Goal: Task Accomplishment & Management: Use online tool/utility

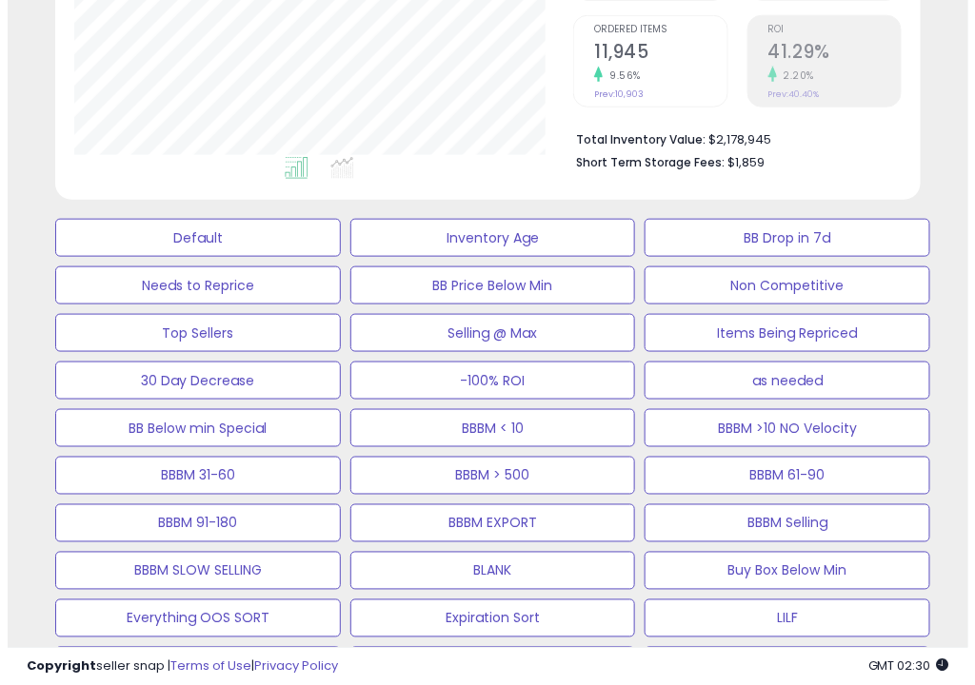
scroll to position [317, 0]
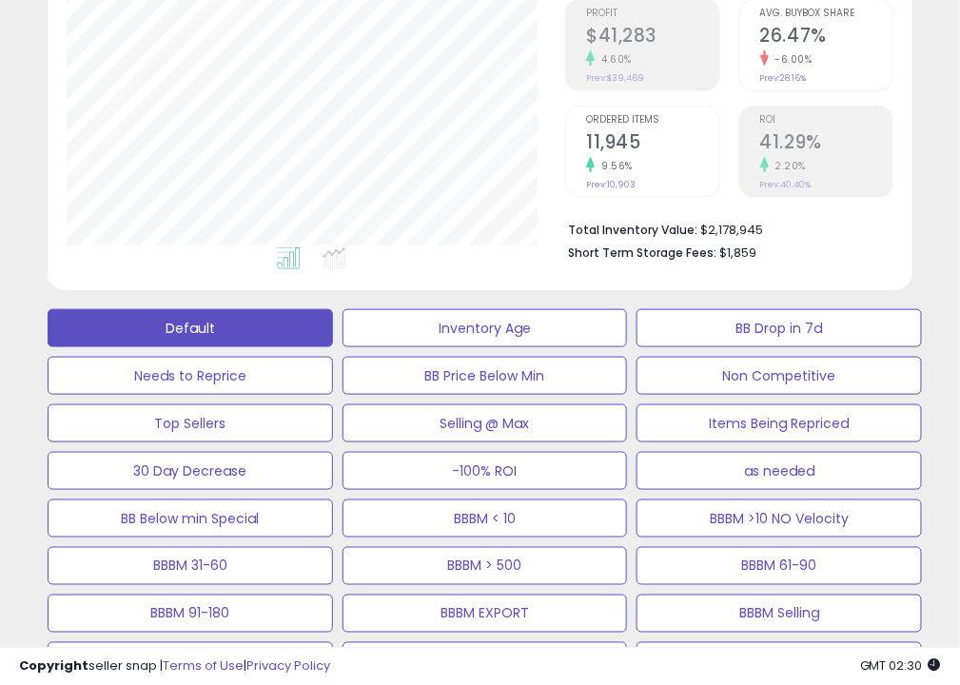
click at [297, 329] on button "Default" at bounding box center [191, 328] width 286 height 38
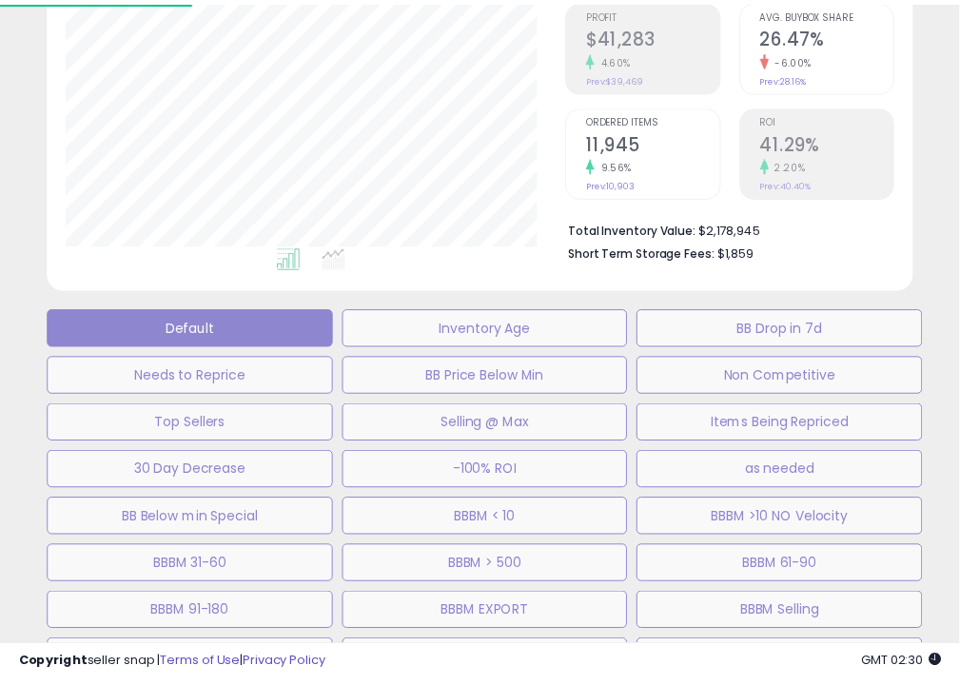
scroll to position [389, 507]
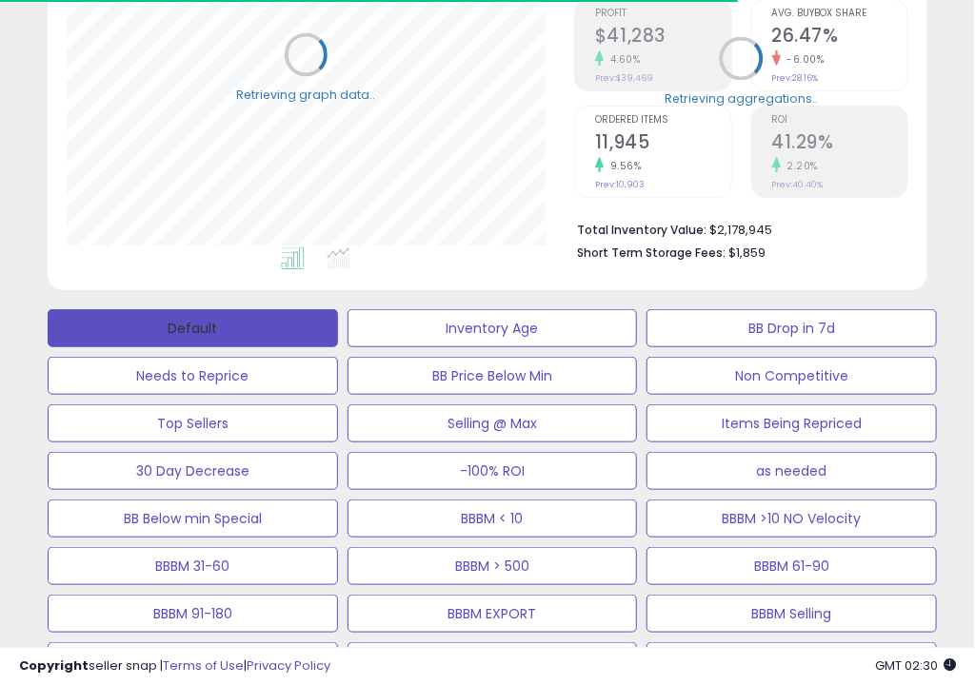
select select "**"
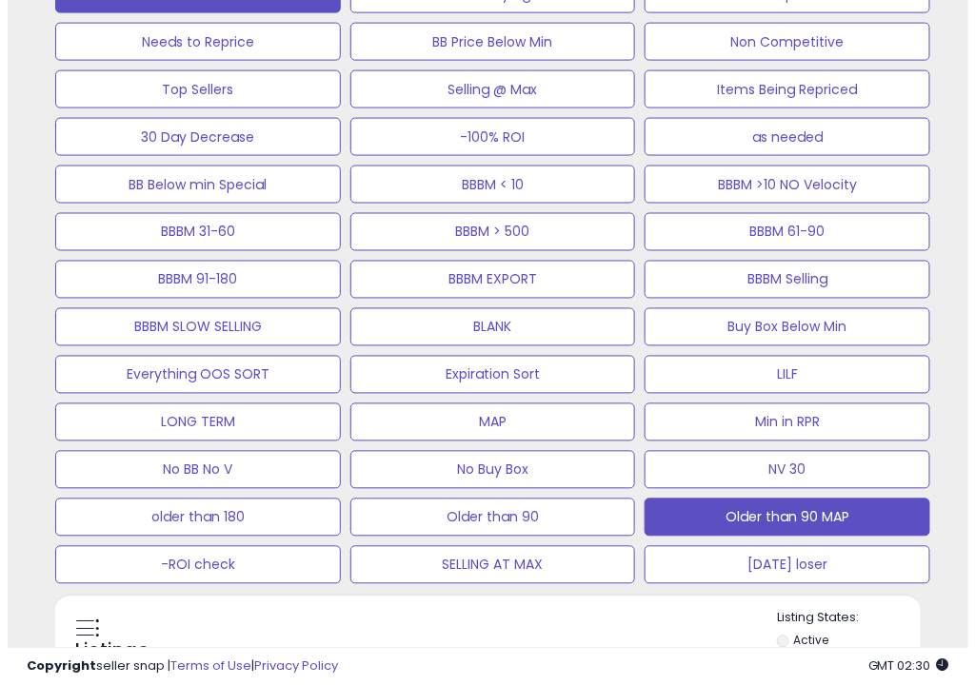
scroll to position [1269, 0]
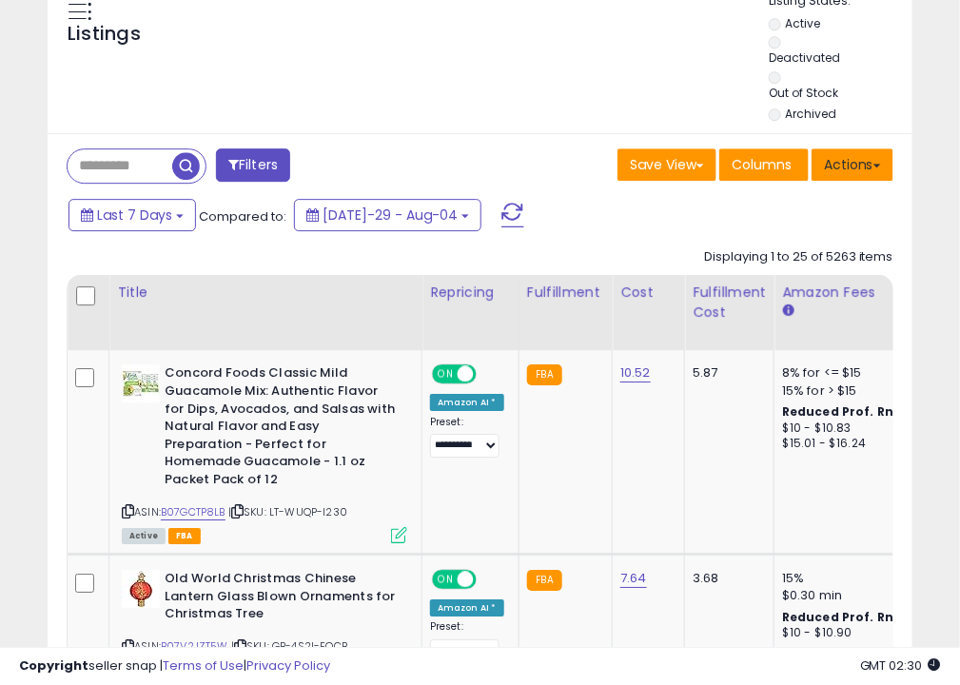
drag, startPoint x: 865, startPoint y: 161, endPoint x: 842, endPoint y: 179, distance: 29.9
click at [865, 160] on button "Actions" at bounding box center [853, 165] width 82 height 32
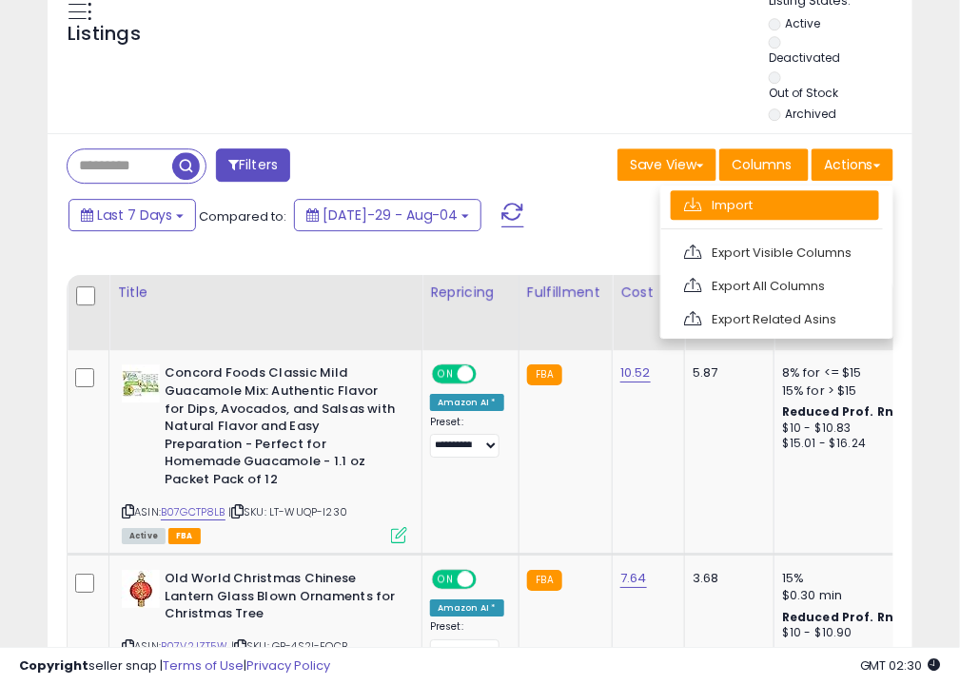
click at [807, 204] on link "Import" at bounding box center [775, 205] width 208 height 30
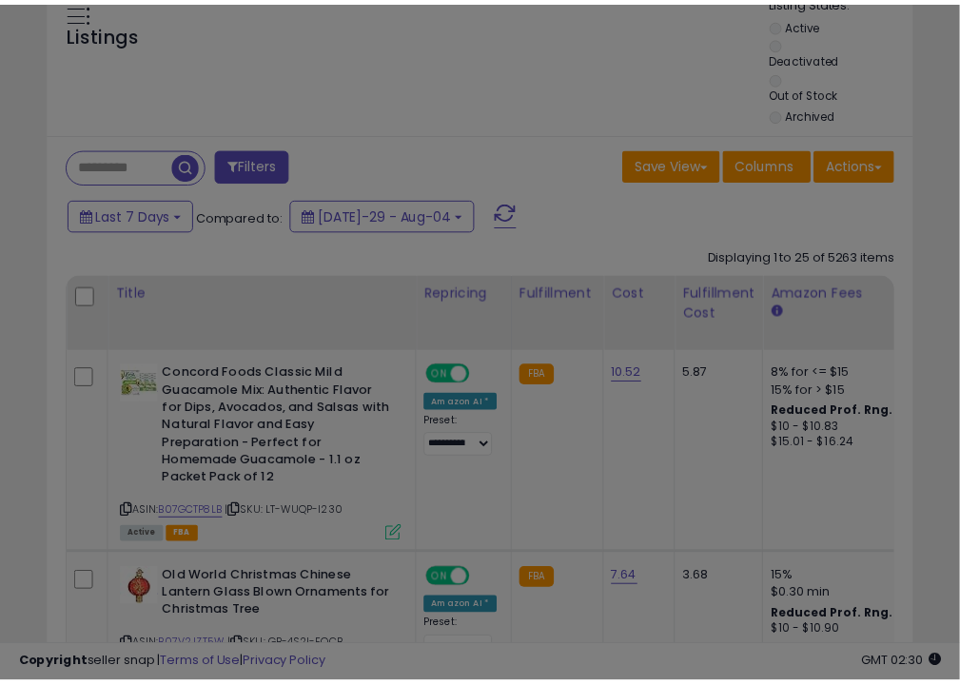
scroll to position [389, 507]
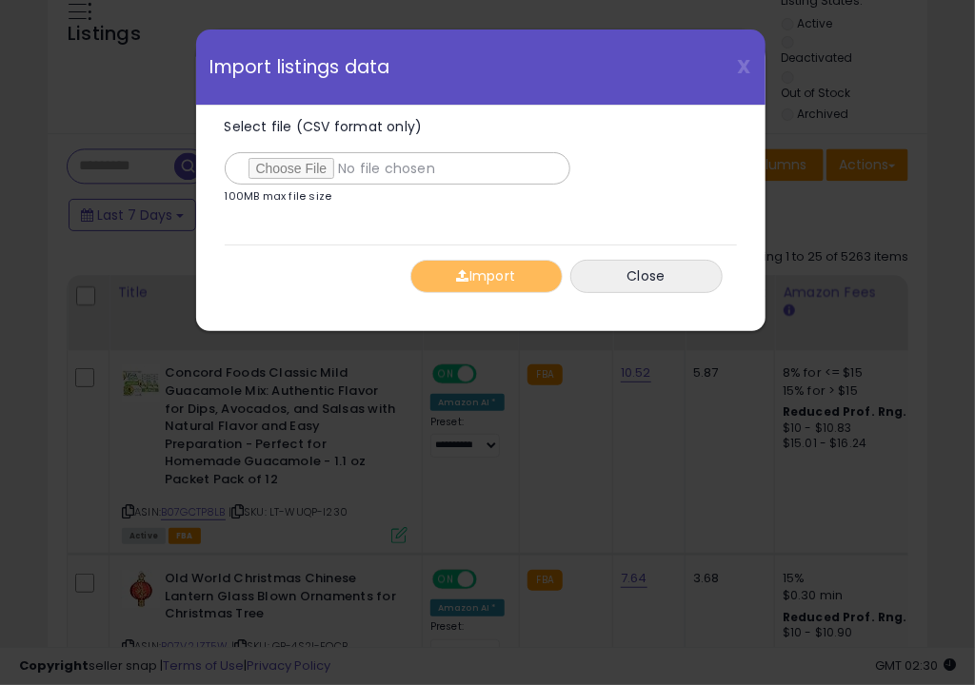
type input "**********"
click at [483, 289] on button "Import" at bounding box center [486, 276] width 152 height 33
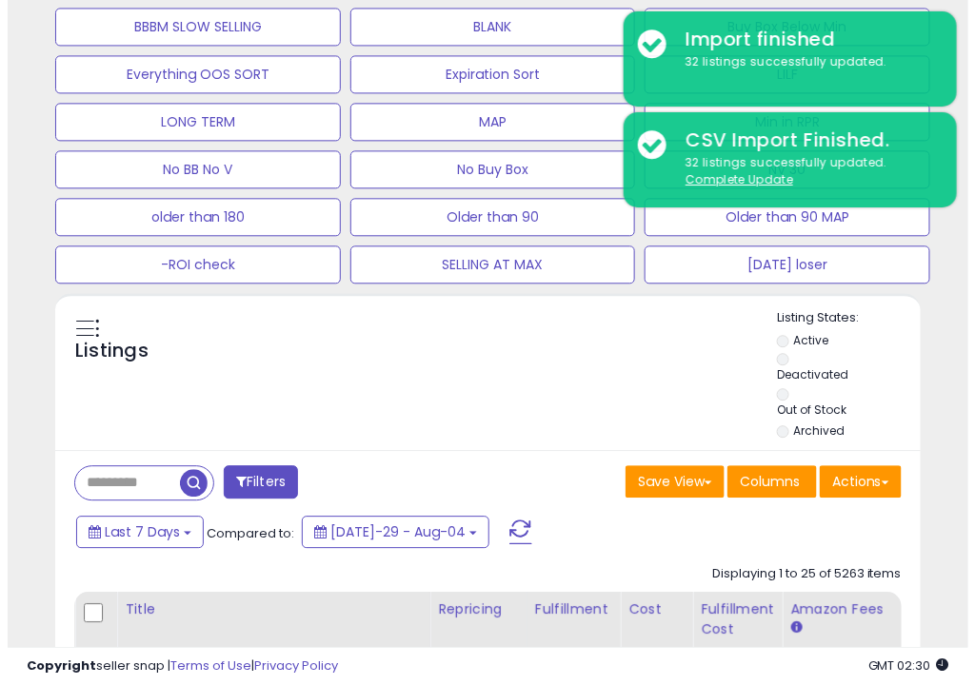
scroll to position [634, 0]
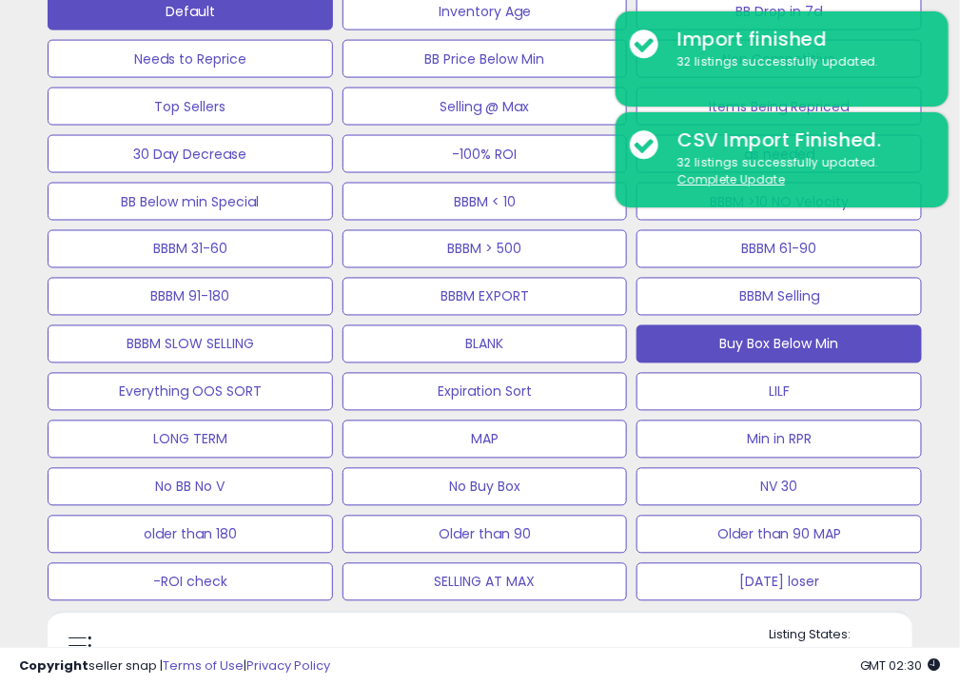
click at [628, 30] on button "Buy Box Below Min" at bounding box center [486, 11] width 286 height 38
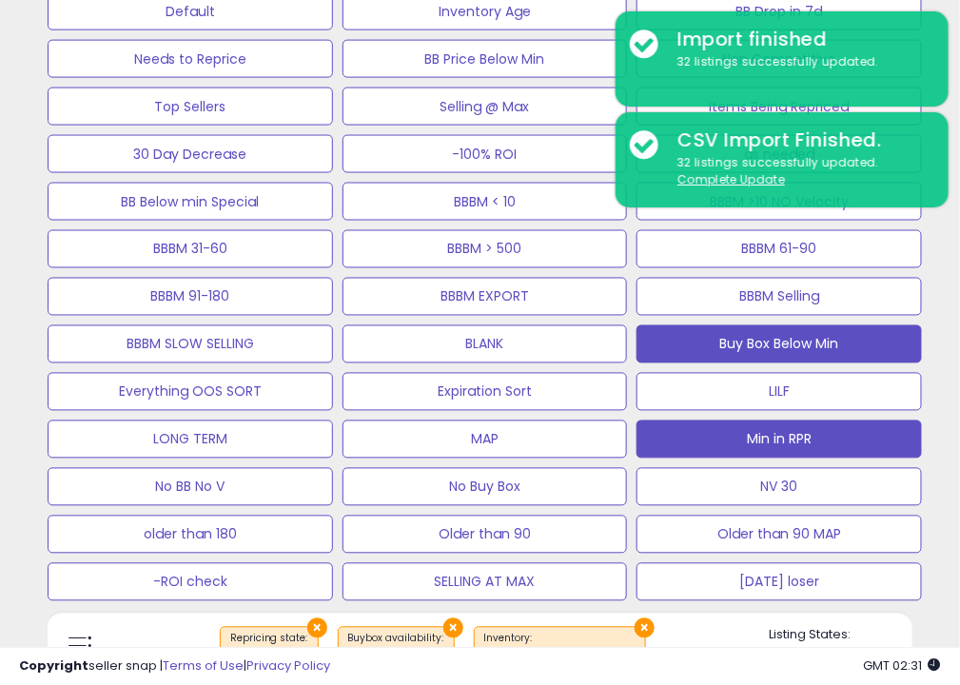
scroll to position [952, 0]
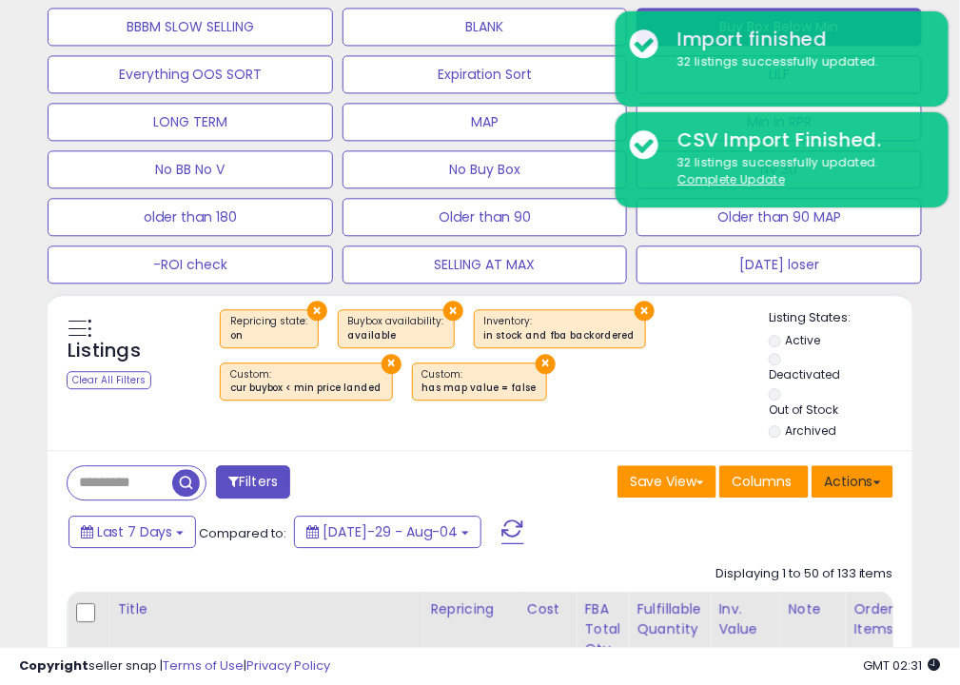
click at [836, 485] on button "Actions" at bounding box center [853, 481] width 82 height 32
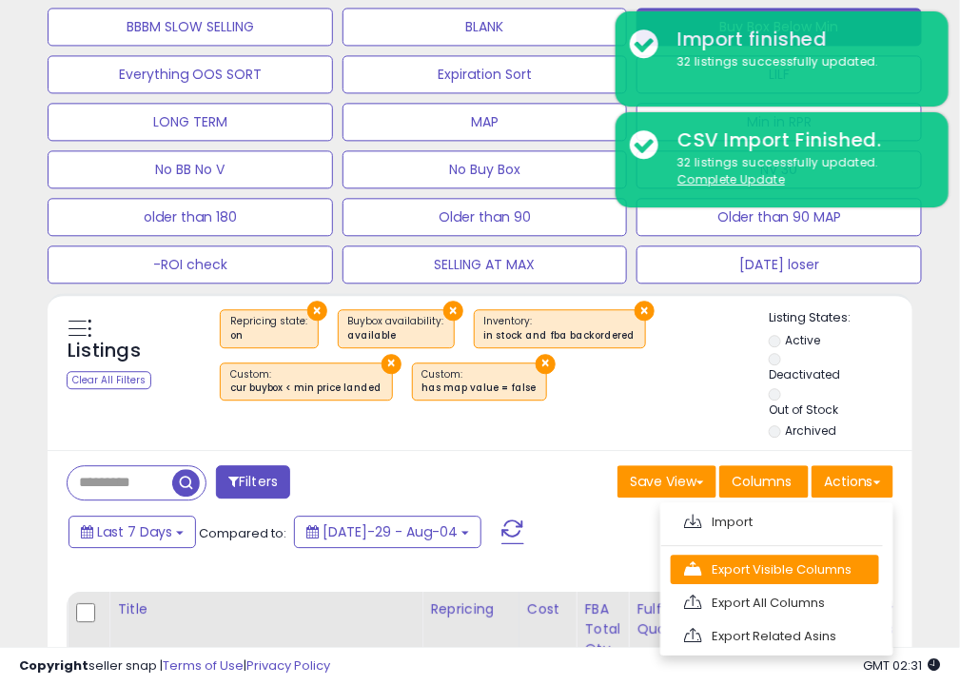
click at [736, 563] on link "Export Visible Columns" at bounding box center [775, 570] width 208 height 30
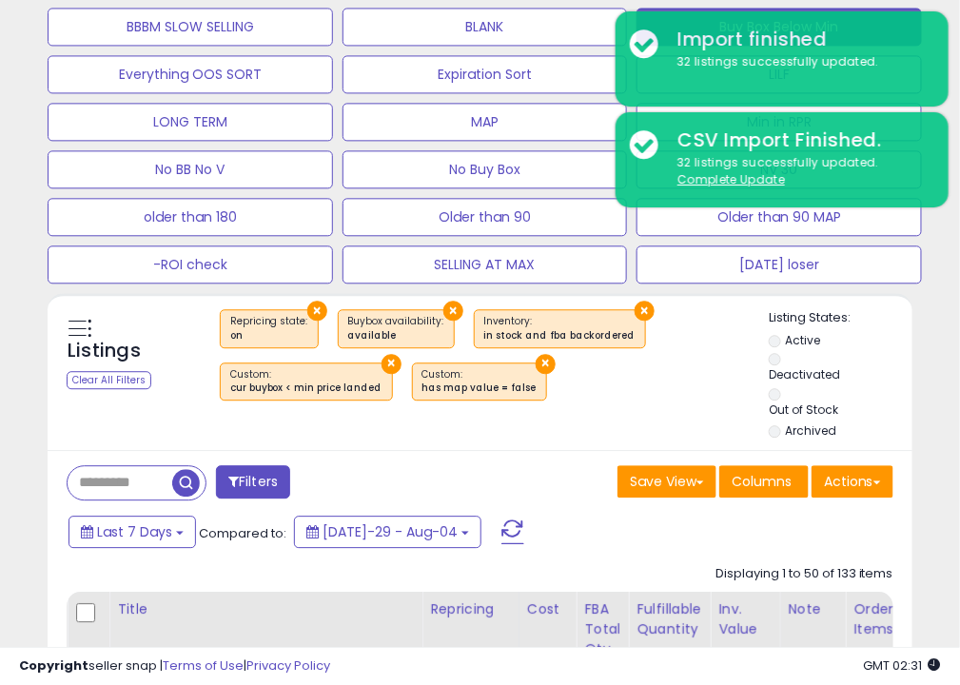
drag, startPoint x: 503, startPoint y: 483, endPoint x: 511, endPoint y: 468, distance: 16.7
click at [503, 483] on div "Save View Save As New View Columns Actions [GEOGRAPHIC_DATA]" at bounding box center [695, 483] width 428 height 37
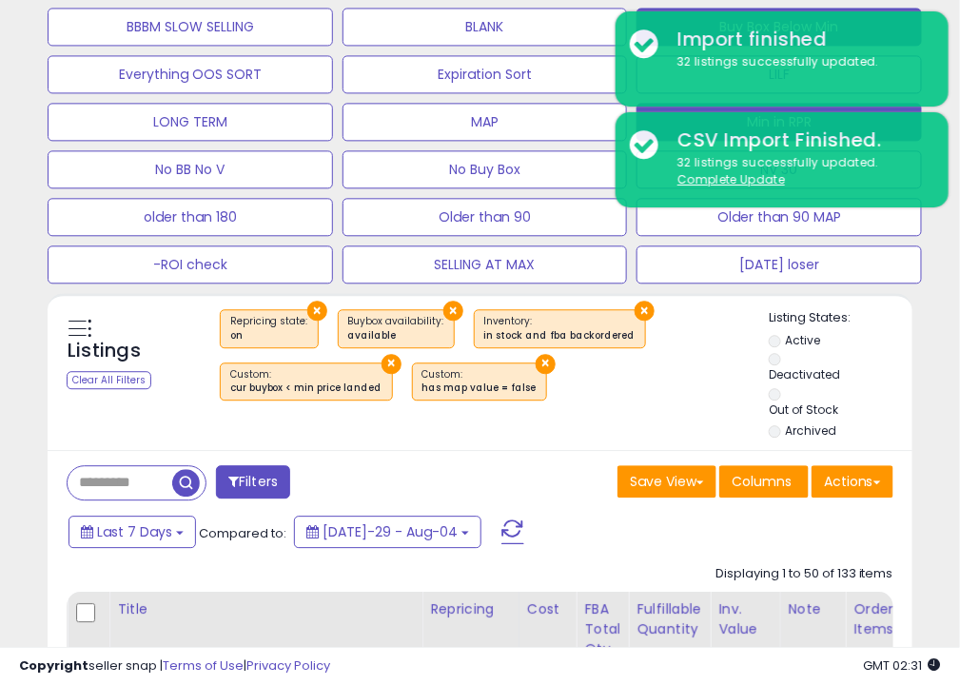
scroll to position [634, 0]
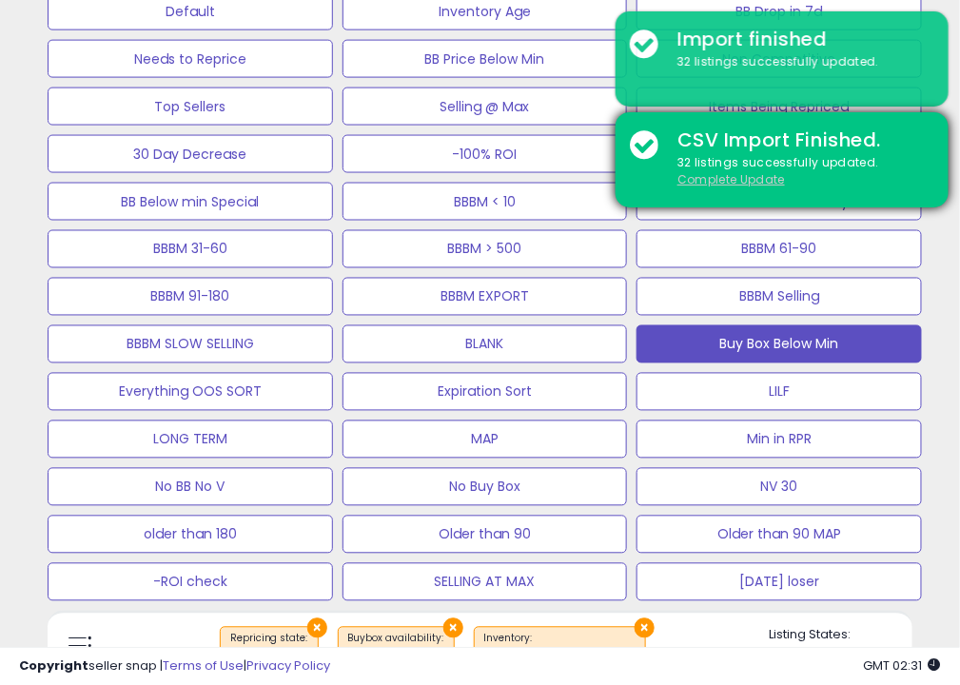
click at [723, 177] on u "Complete Update" at bounding box center [732, 179] width 108 height 16
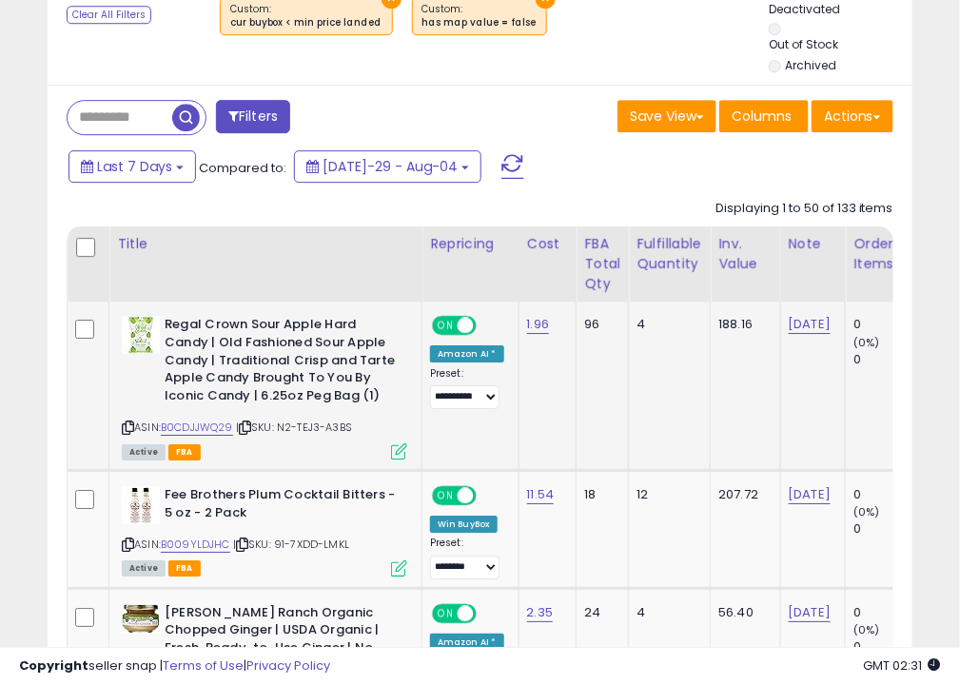
scroll to position [1431, 0]
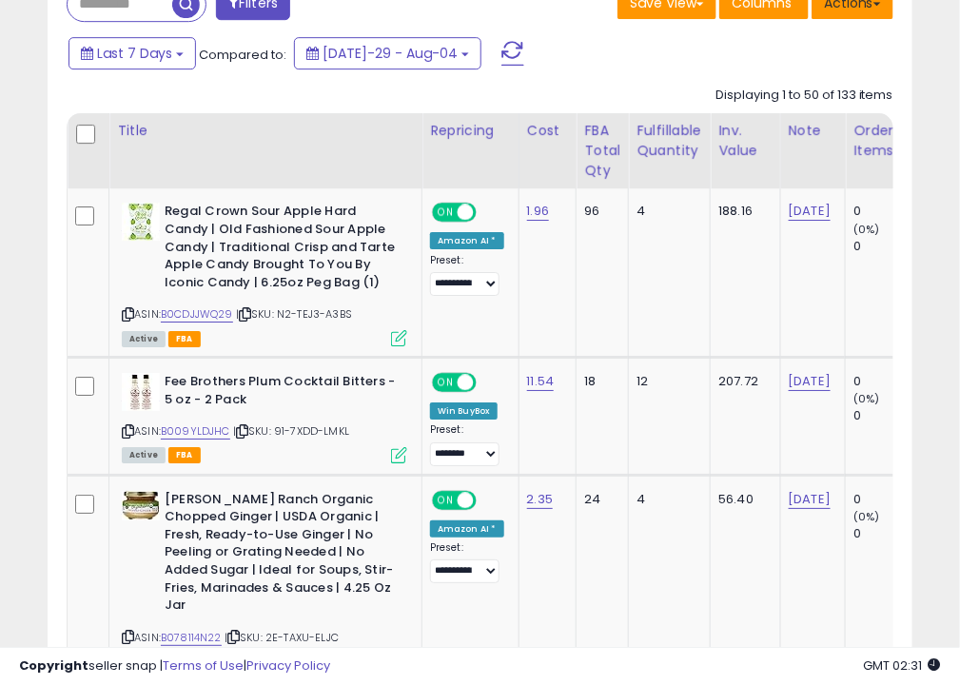
click at [848, 16] on button "Actions" at bounding box center [853, 3] width 82 height 32
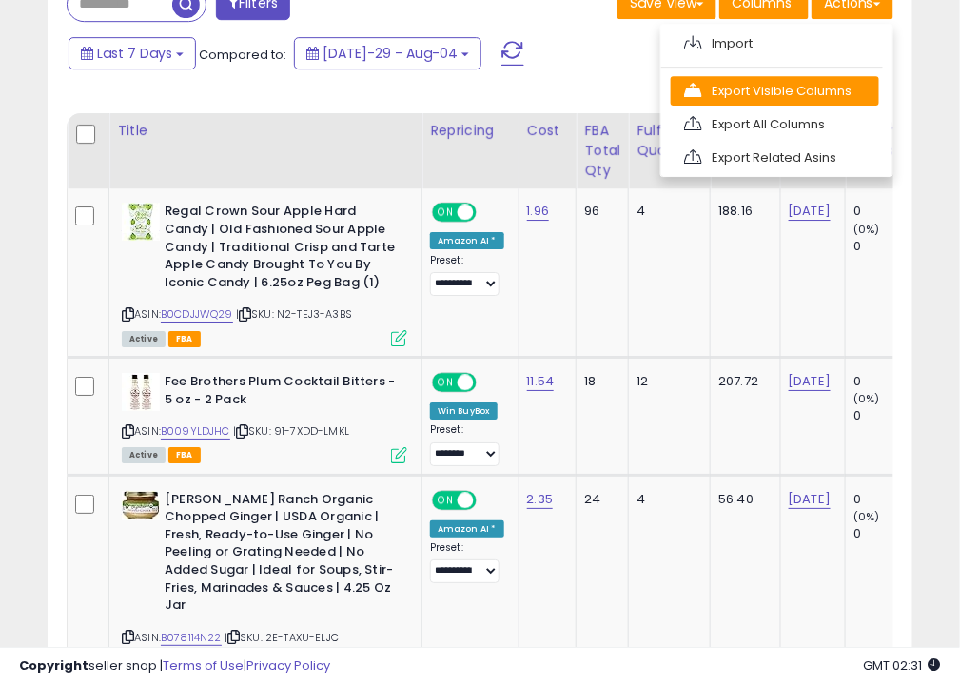
click at [803, 85] on link "Export Visible Columns" at bounding box center [775, 91] width 208 height 30
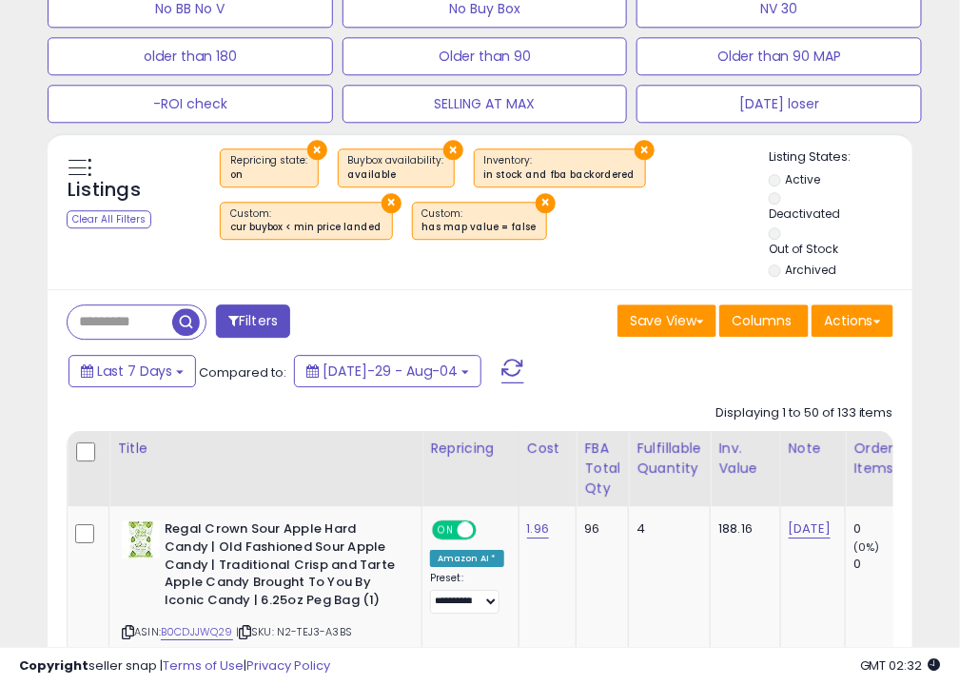
click at [673, 255] on div "Listings Clear All Filters × Repricing state : on" at bounding box center [480, 216] width 865 height 134
click at [844, 323] on button "Actions" at bounding box center [853, 321] width 82 height 32
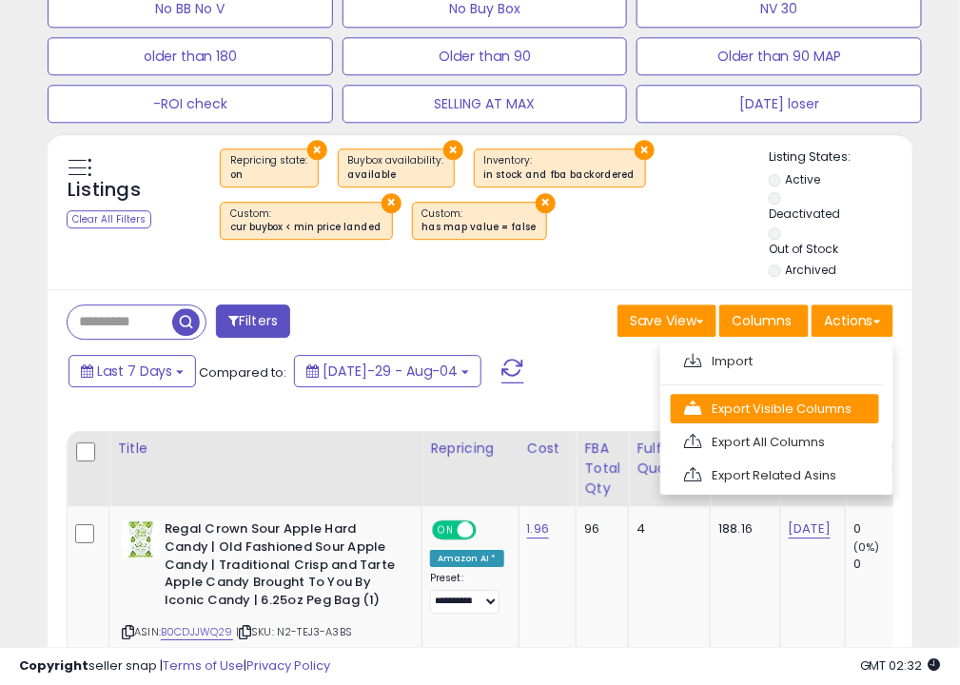
click at [746, 409] on link "Export Visible Columns" at bounding box center [775, 409] width 208 height 30
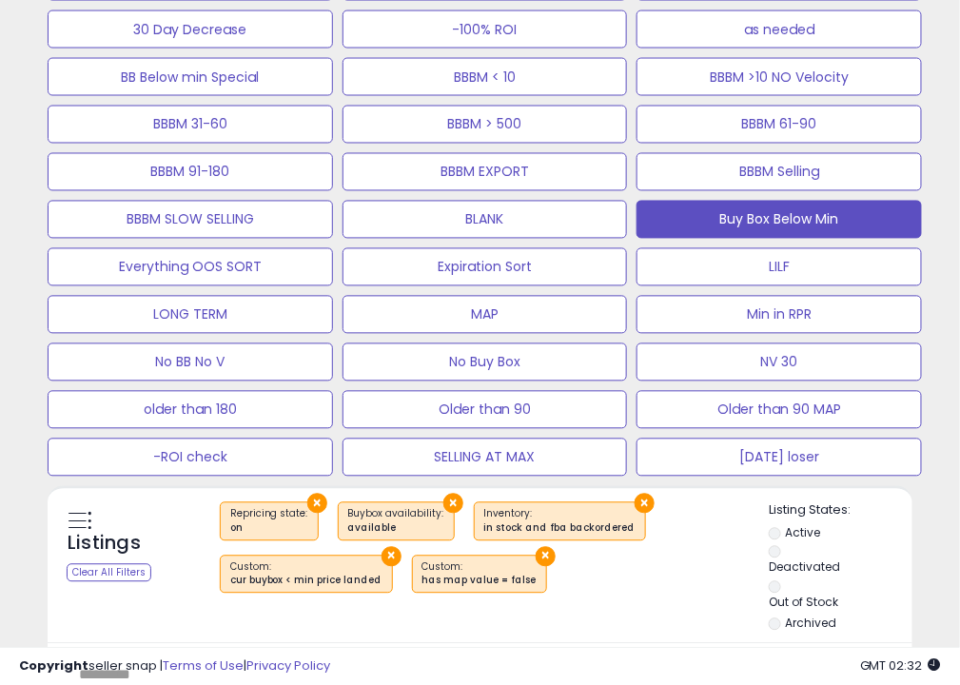
scroll to position [478, 0]
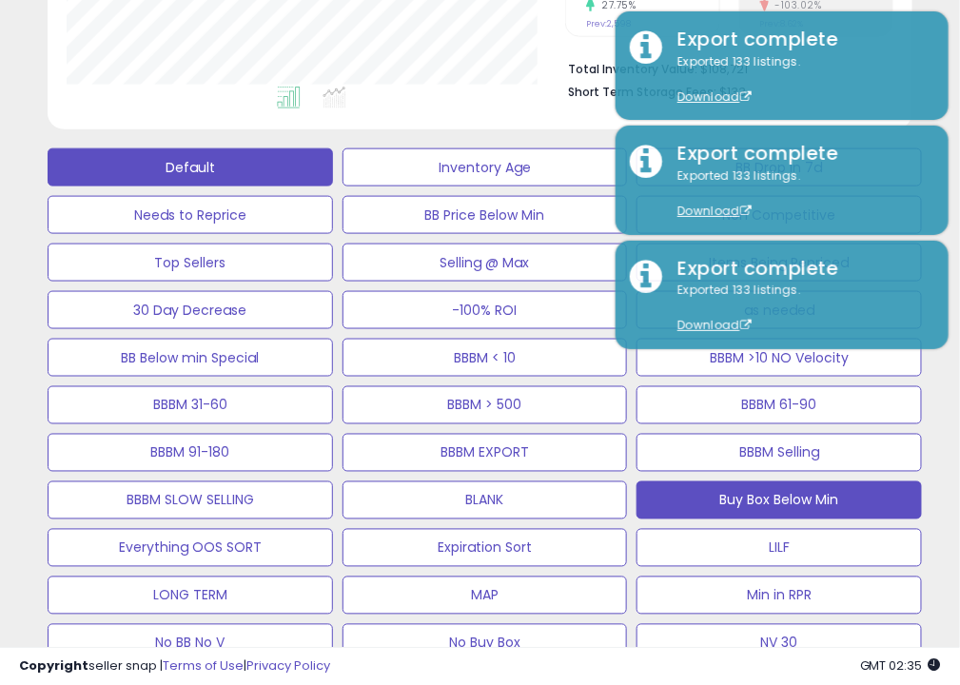
click at [274, 173] on button "Default" at bounding box center [191, 168] width 286 height 38
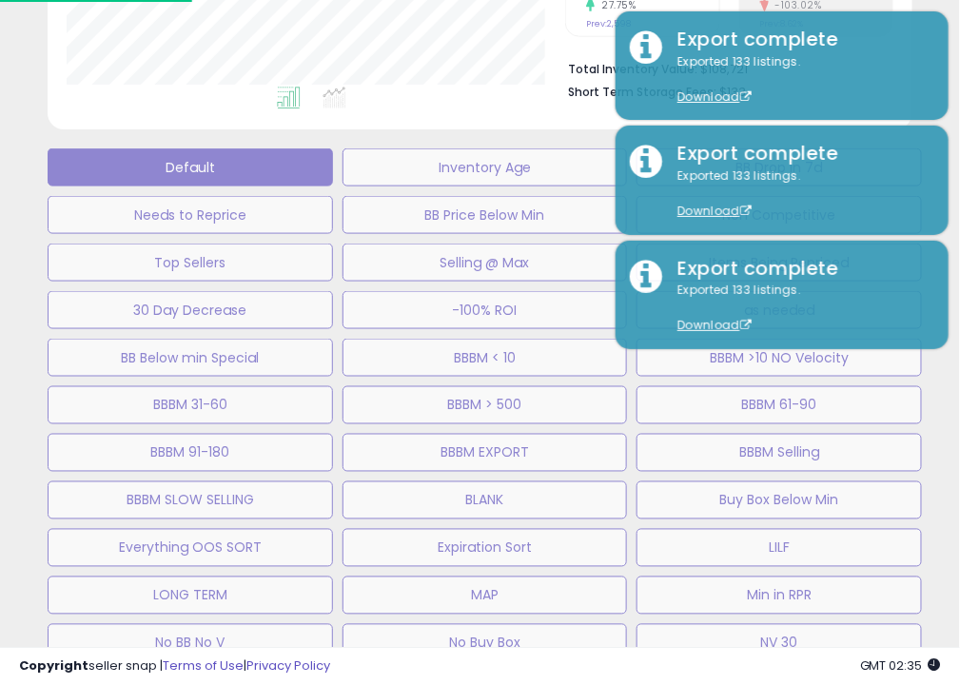
select select "**"
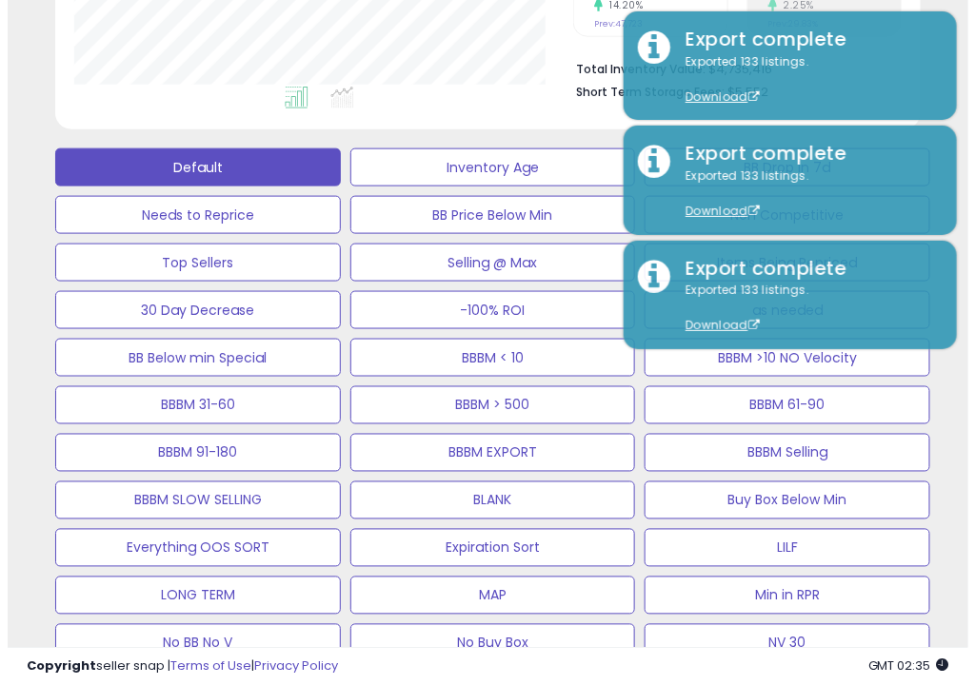
scroll to position [796, 0]
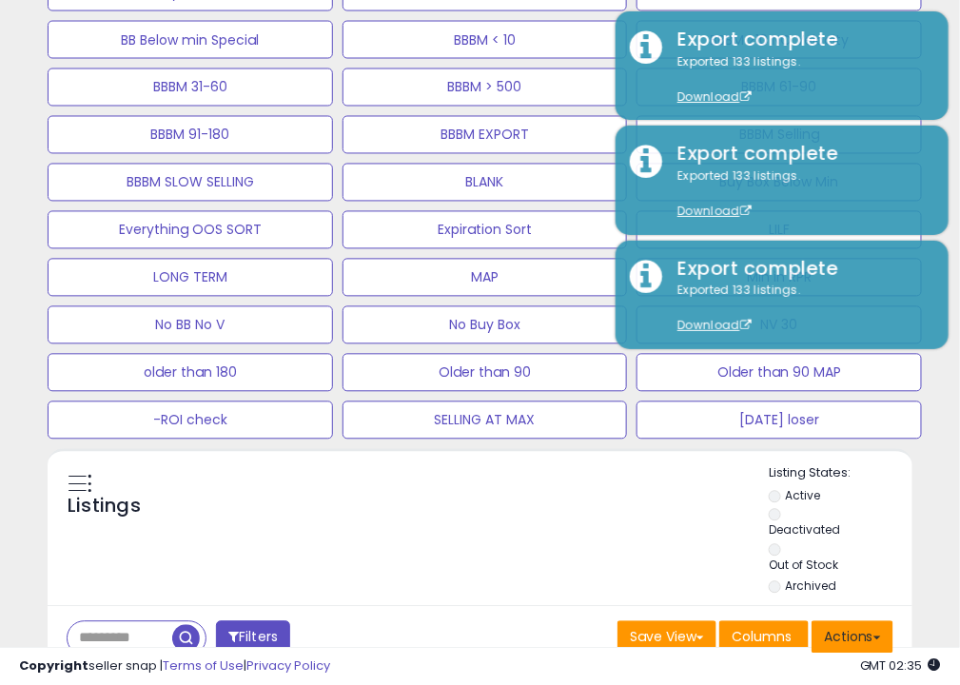
click at [868, 647] on button "Actions" at bounding box center [853, 638] width 82 height 32
click at [777, 670] on link "Import" at bounding box center [775, 678] width 208 height 30
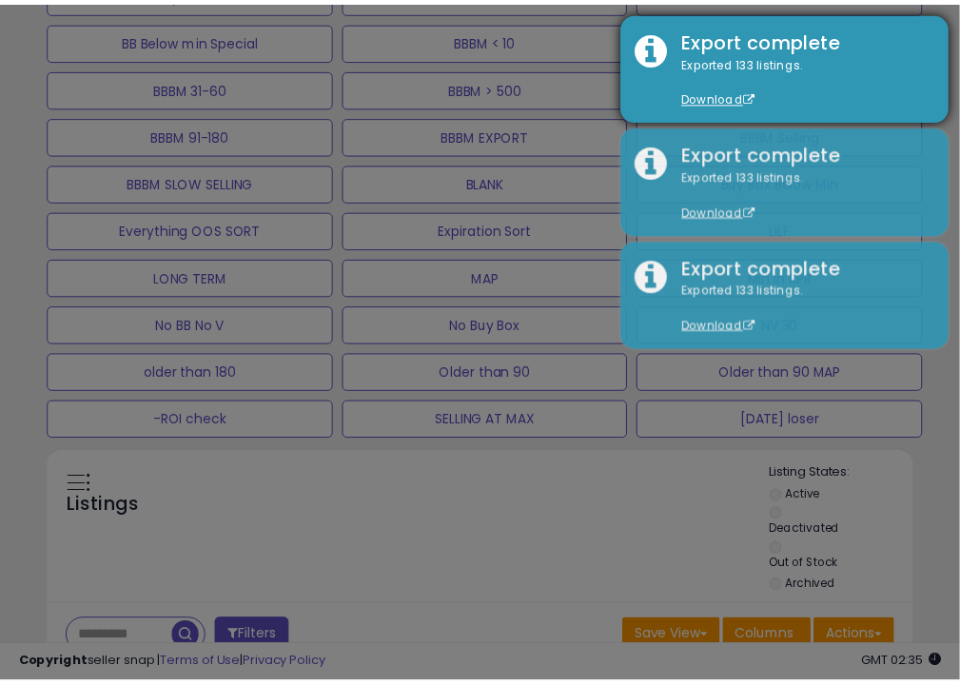
scroll to position [389, 507]
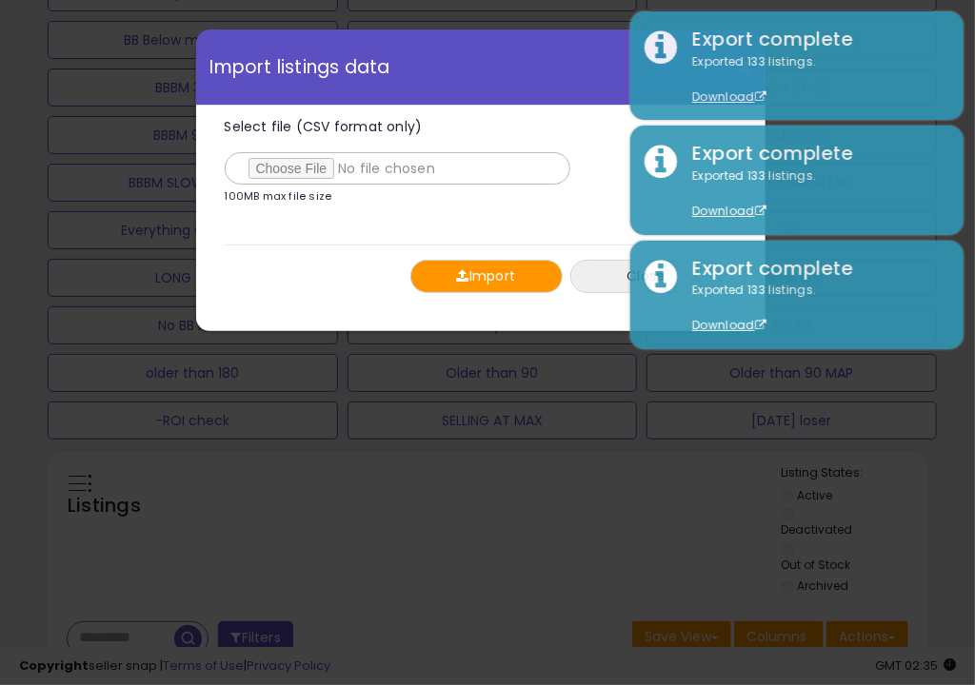
click at [461, 283] on button "Import" at bounding box center [486, 276] width 152 height 33
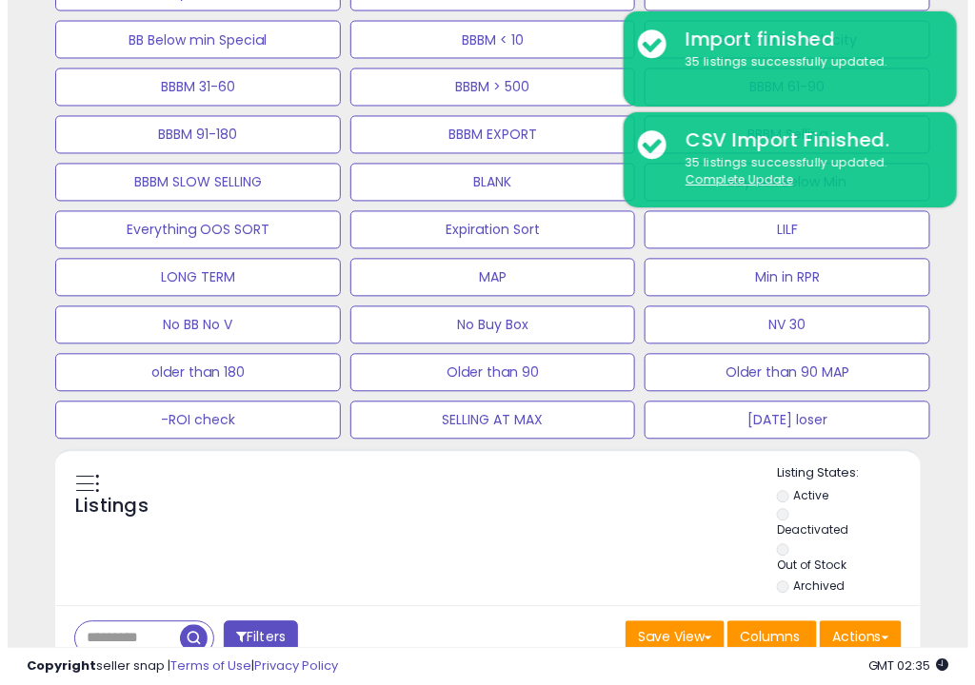
scroll to position [1113, 0]
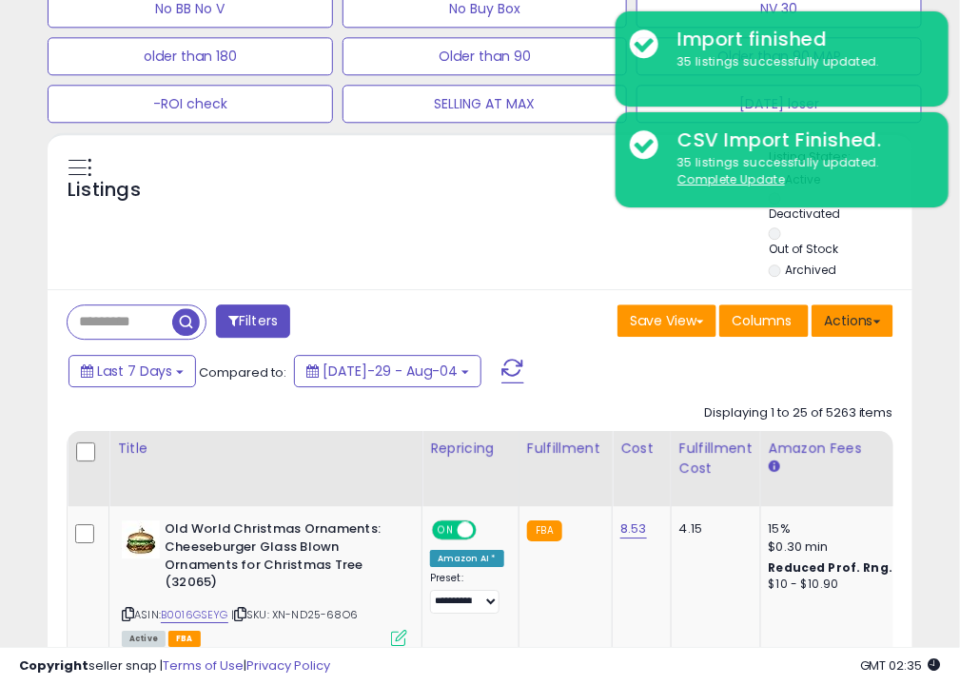
click at [862, 329] on button "Actions" at bounding box center [853, 321] width 82 height 32
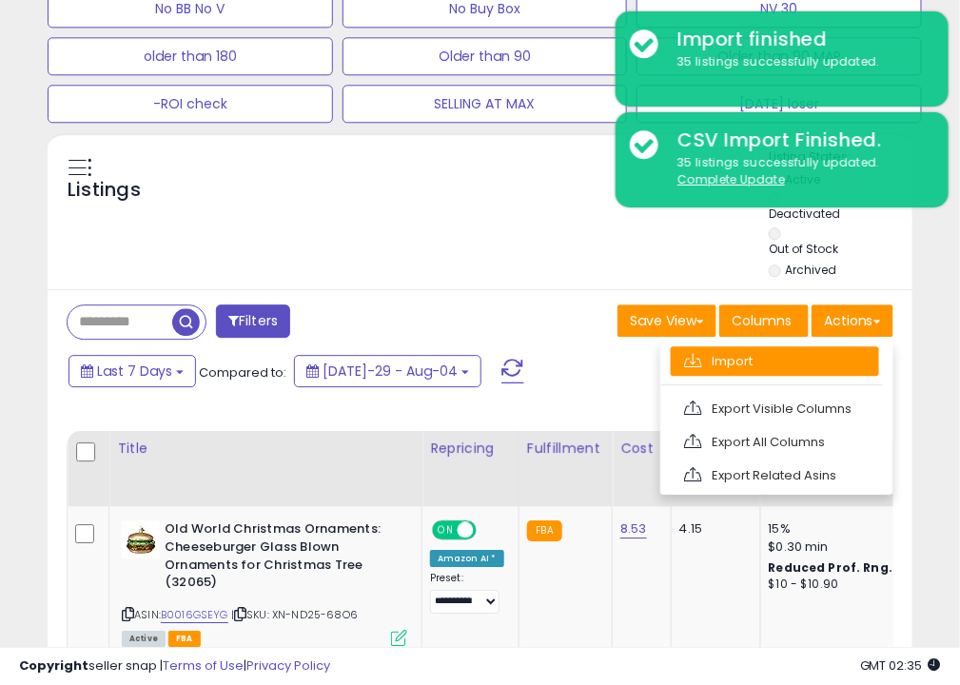
click at [786, 358] on link "Import" at bounding box center [775, 362] width 208 height 30
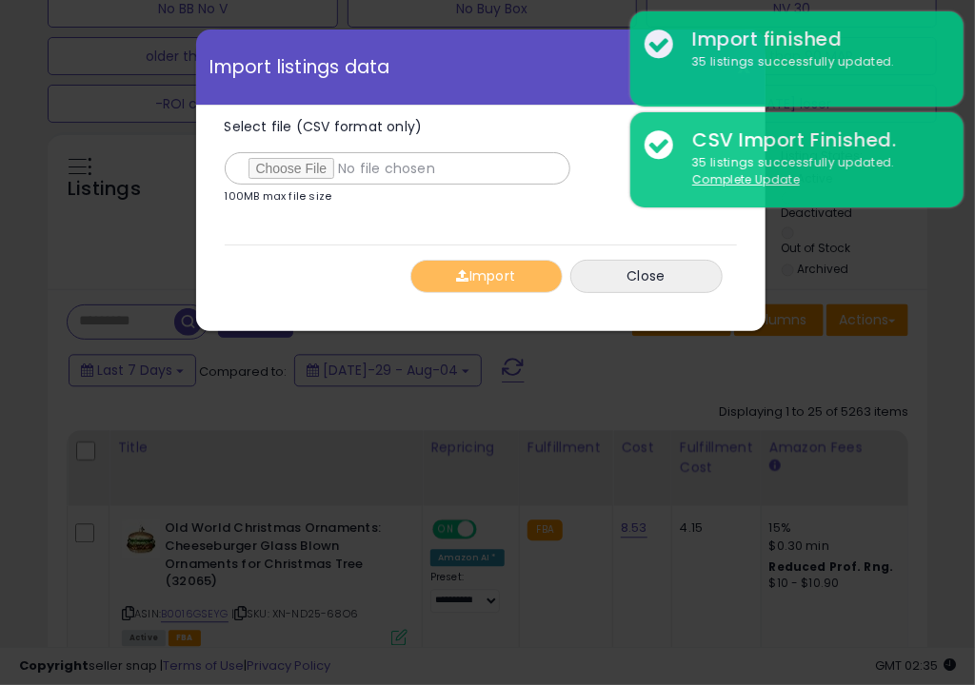
type input "**********"
click at [456, 282] on span "button" at bounding box center [462, 275] width 12 height 13
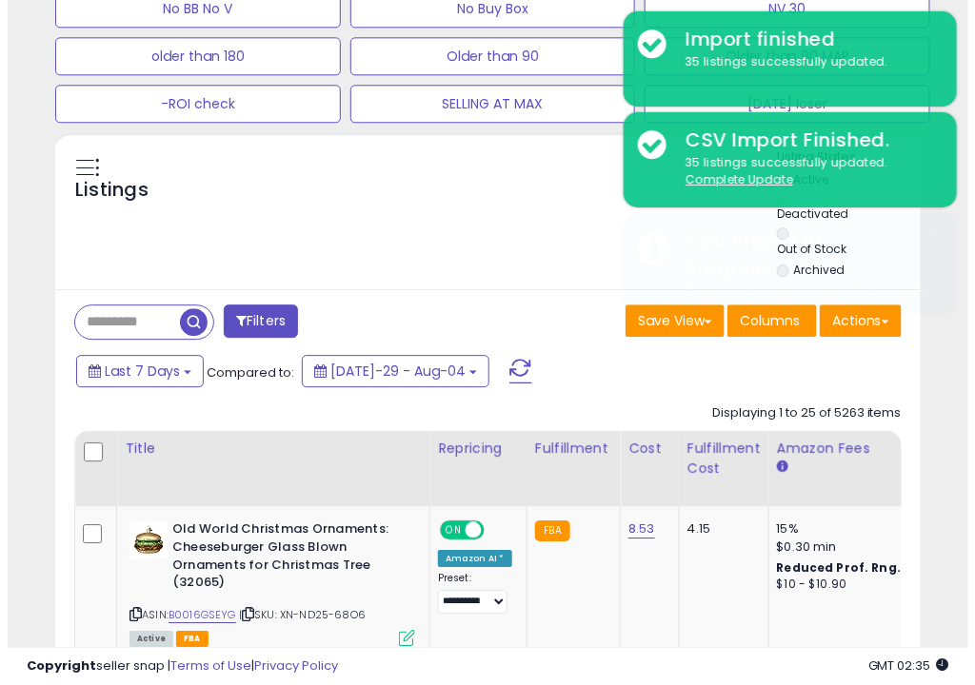
scroll to position [796, 0]
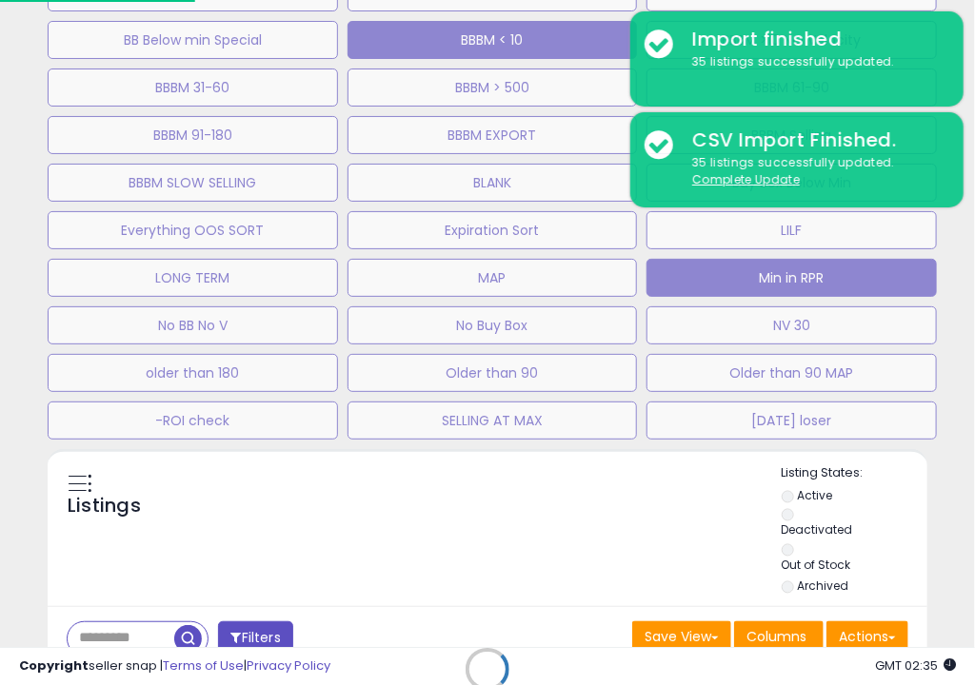
scroll to position [951537, 951418]
select select "**"
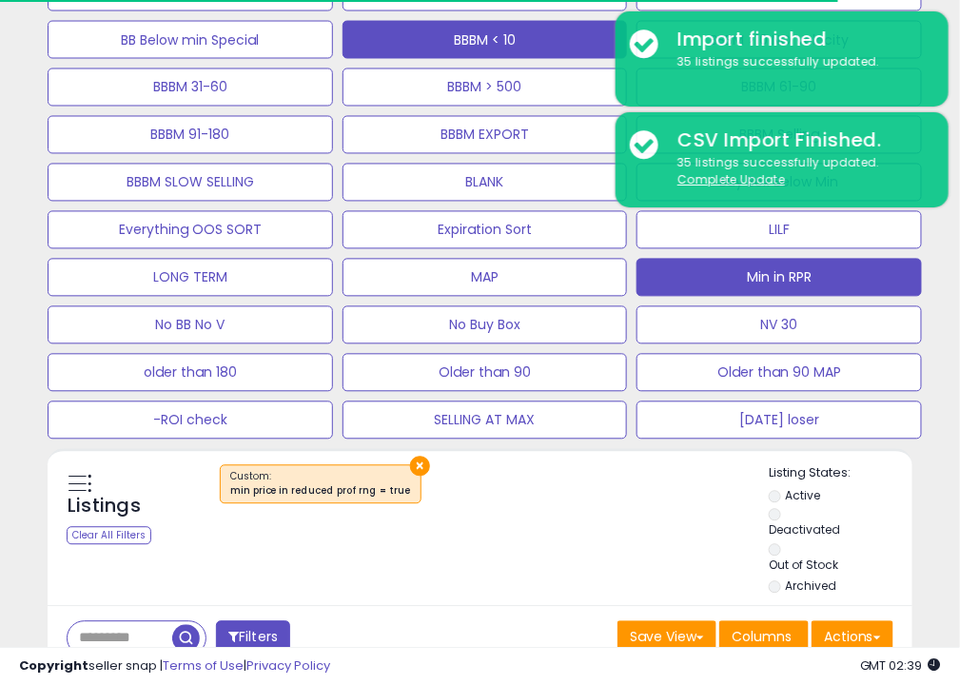
scroll to position [389, 499]
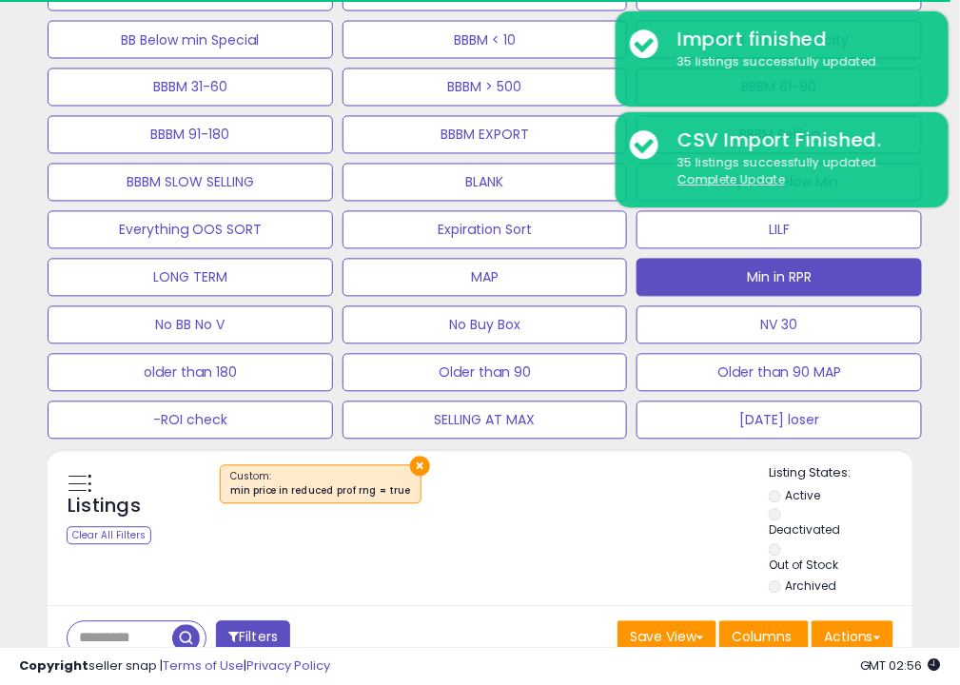
click at [639, 552] on div "Listings Clear All Filters × Listing States:" at bounding box center [480, 532] width 865 height 134
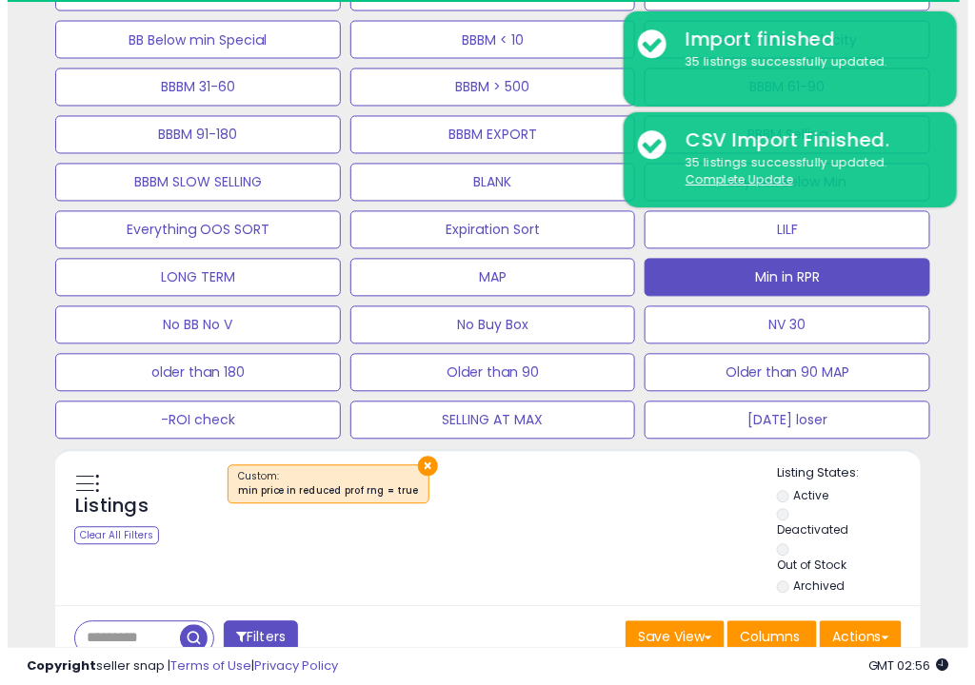
scroll to position [478, 0]
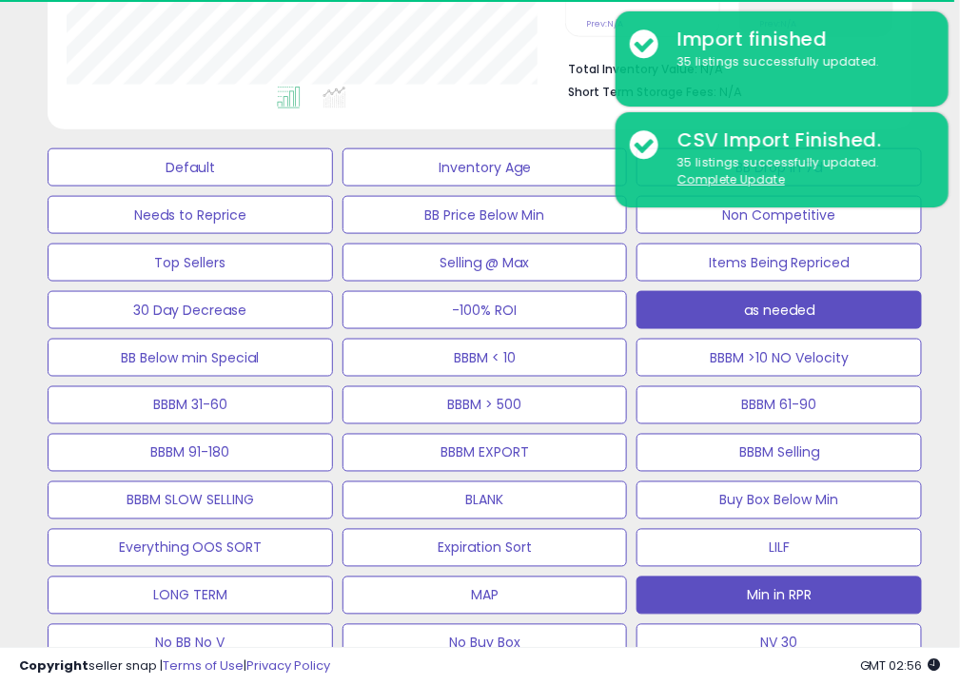
click at [333, 187] on button "as needed" at bounding box center [191, 168] width 286 height 38
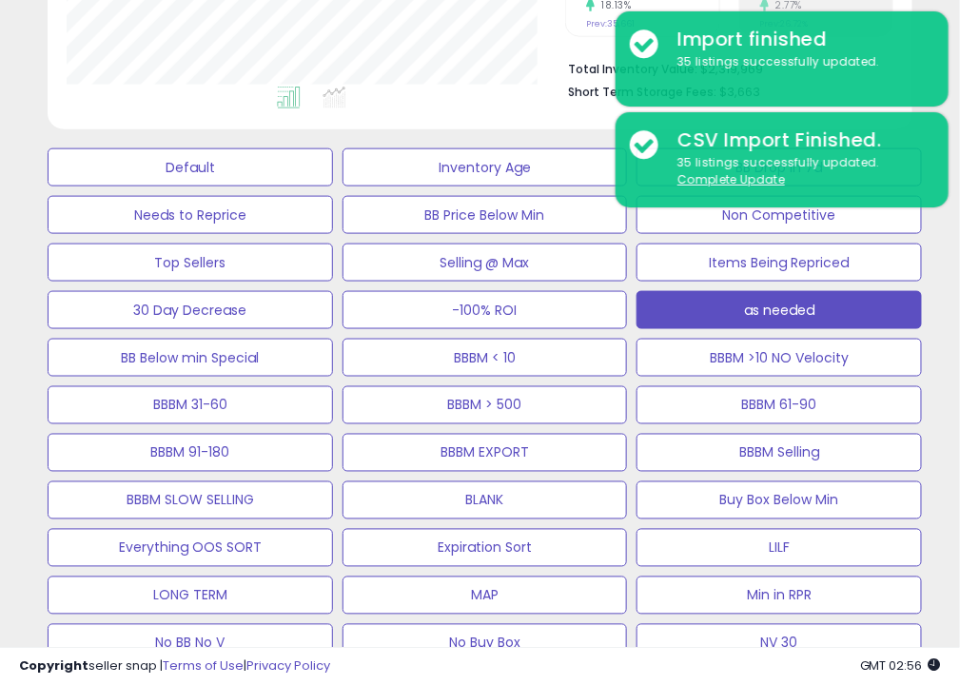
scroll to position [389, 499]
click at [937, 402] on div "Default Inventory Age BB Drop in 7d Needs to Reprice BB Price Below Min Non Com…" at bounding box center [480, 448] width 941 height 619
